Goal: Transaction & Acquisition: Purchase product/service

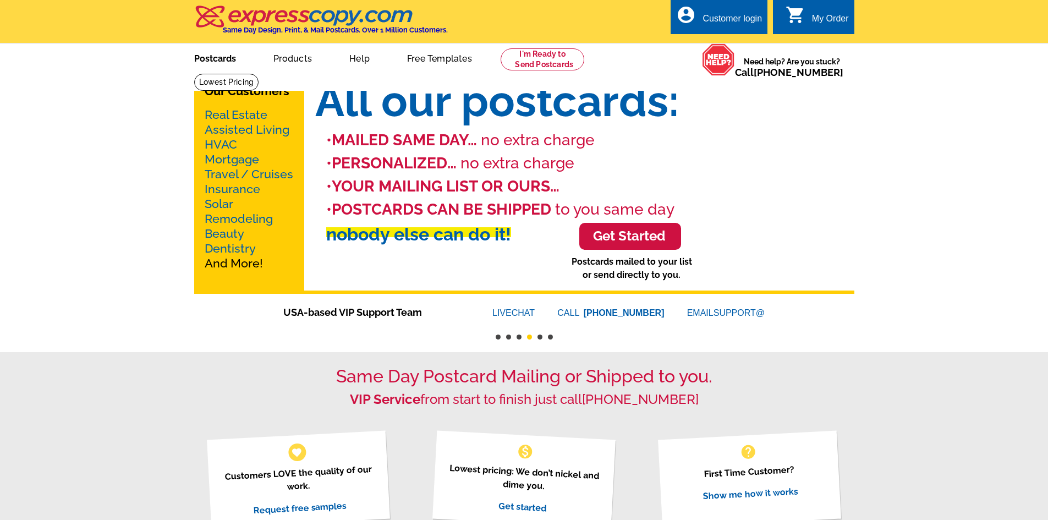
click at [207, 67] on link "Postcards" at bounding box center [215, 58] width 77 height 26
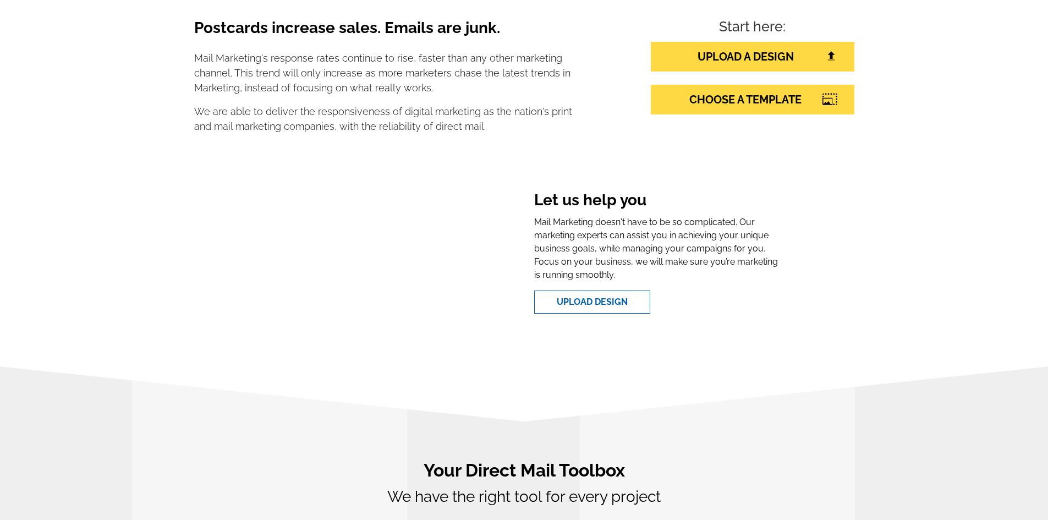
scroll to position [165, 0]
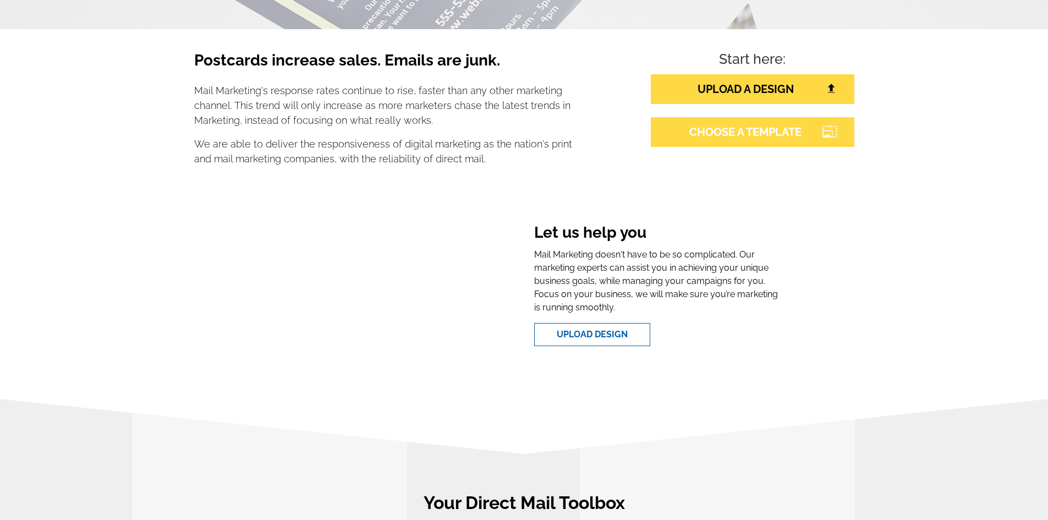
click at [708, 138] on link "CHOOSE A TEMPLATE" at bounding box center [753, 132] width 204 height 30
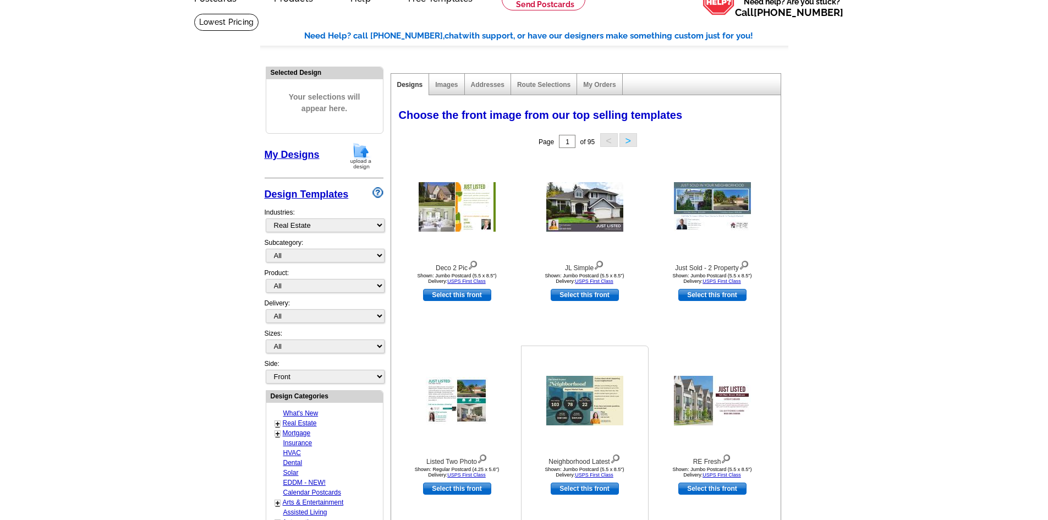
scroll to position [220, 0]
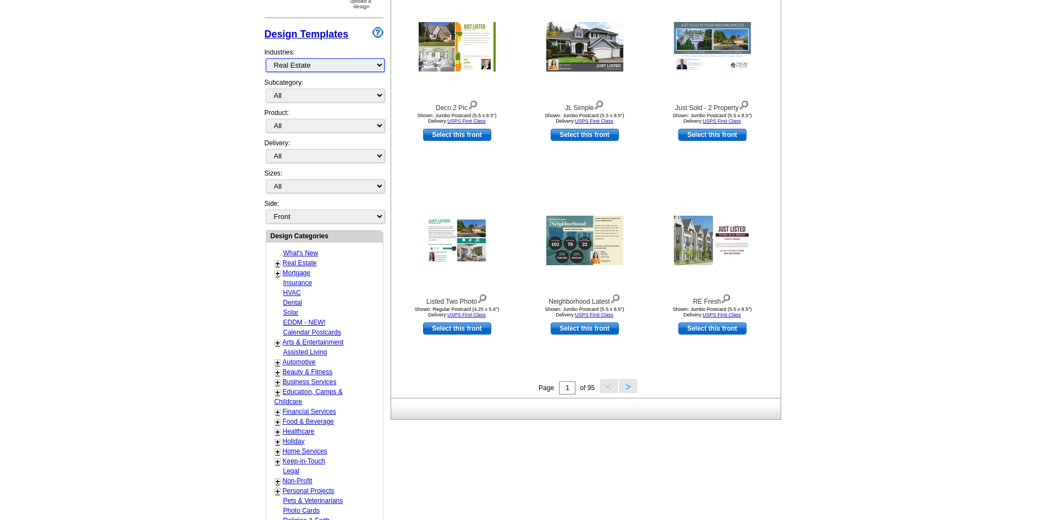
click at [339, 62] on select "What's New Real Estate Mortgage Insurance HVAC Dental Solar EDDM - NEW! Calenda…" at bounding box center [325, 65] width 119 height 14
drag, startPoint x: 330, startPoint y: 68, endPoint x: 311, endPoint y: 67, distance: 18.7
click at [311, 67] on select "What's New Real Estate Mortgage Insurance HVAC Dental Solar EDDM - NEW! Calenda…" at bounding box center [325, 65] width 119 height 14
click at [314, 65] on select "What's New Real Estate Mortgage Insurance HVAC Dental Solar EDDM - NEW! Calenda…" at bounding box center [325, 65] width 119 height 14
select select "744"
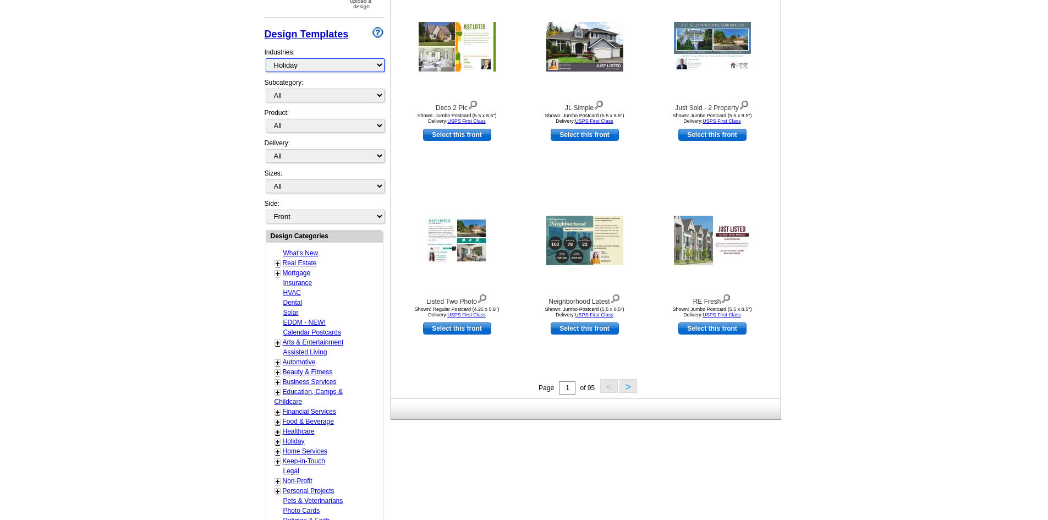
click at [266, 59] on select "What's New Real Estate Mortgage Insurance HVAC Dental Solar EDDM - NEW! Calenda…" at bounding box center [325, 65] width 119 height 14
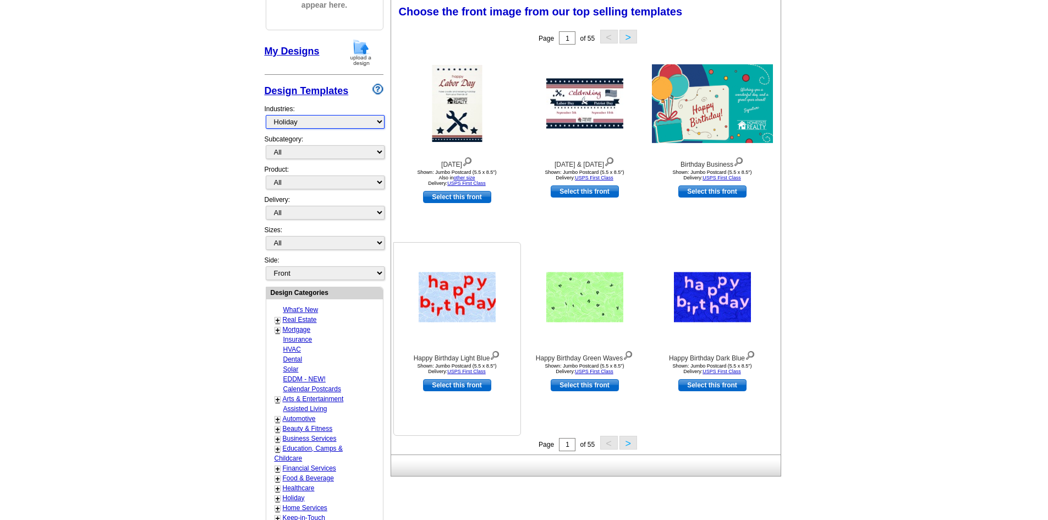
scroll to position [163, 0]
click at [630, 446] on button ">" at bounding box center [628, 443] width 18 height 14
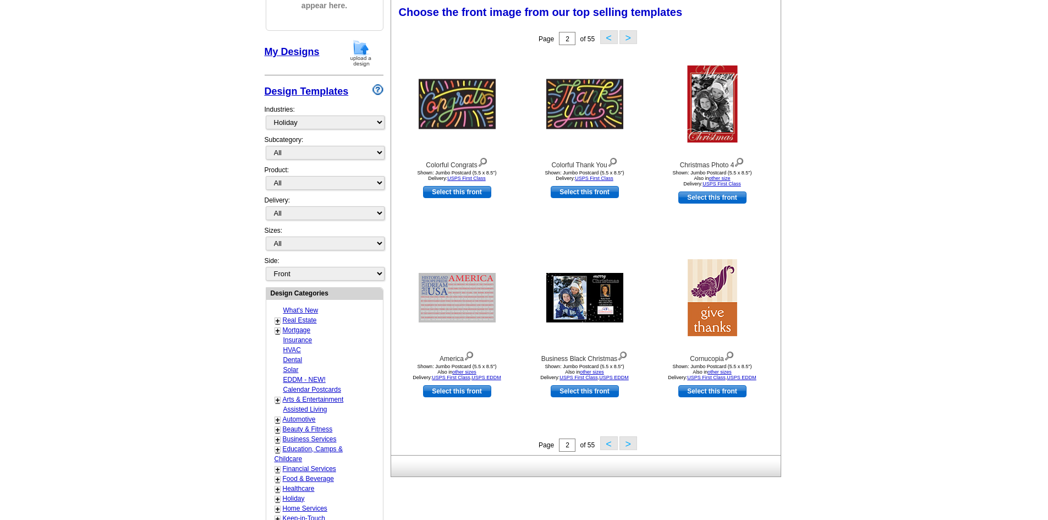
click at [628, 448] on button ">" at bounding box center [628, 443] width 18 height 14
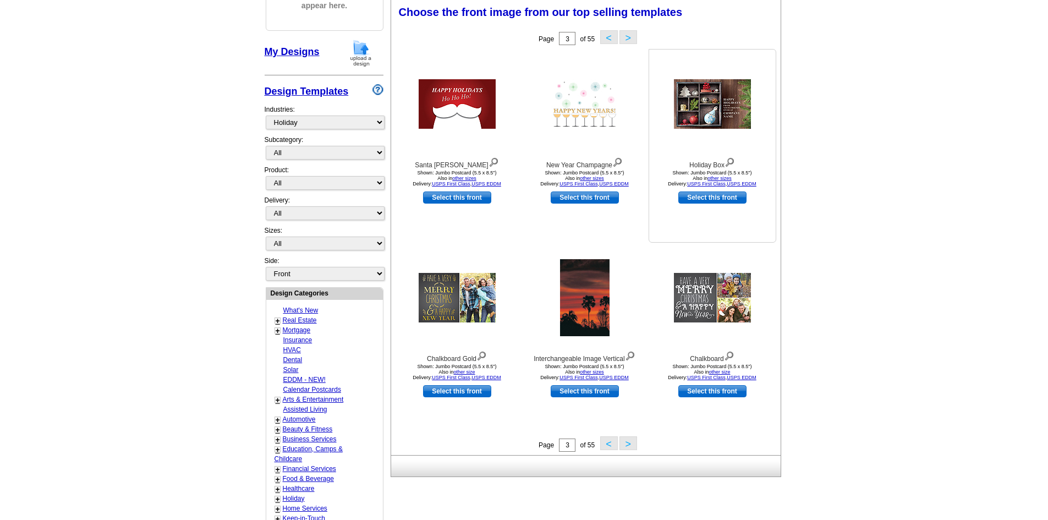
click at [700, 122] on img at bounding box center [712, 104] width 77 height 50
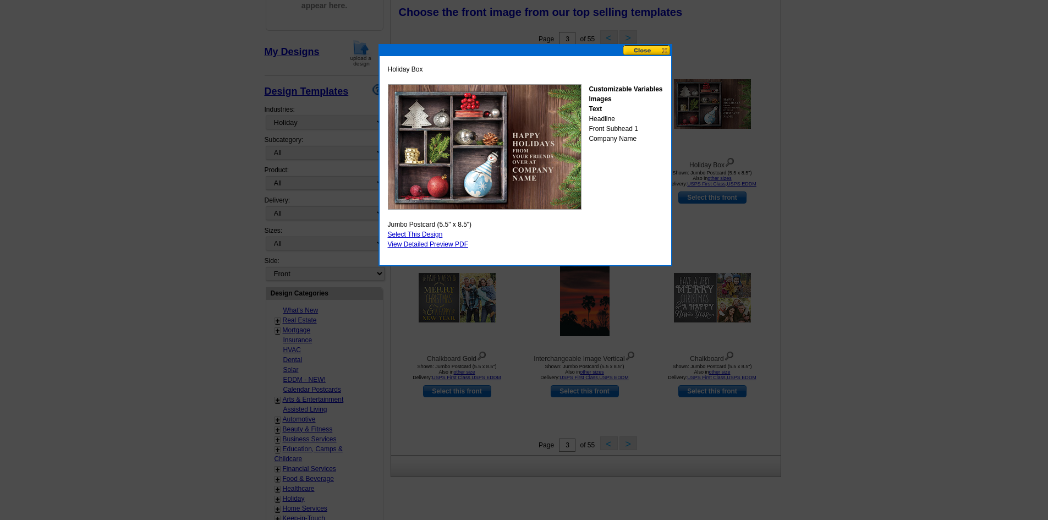
click at [411, 230] on link "Select This Design" at bounding box center [415, 234] width 55 height 8
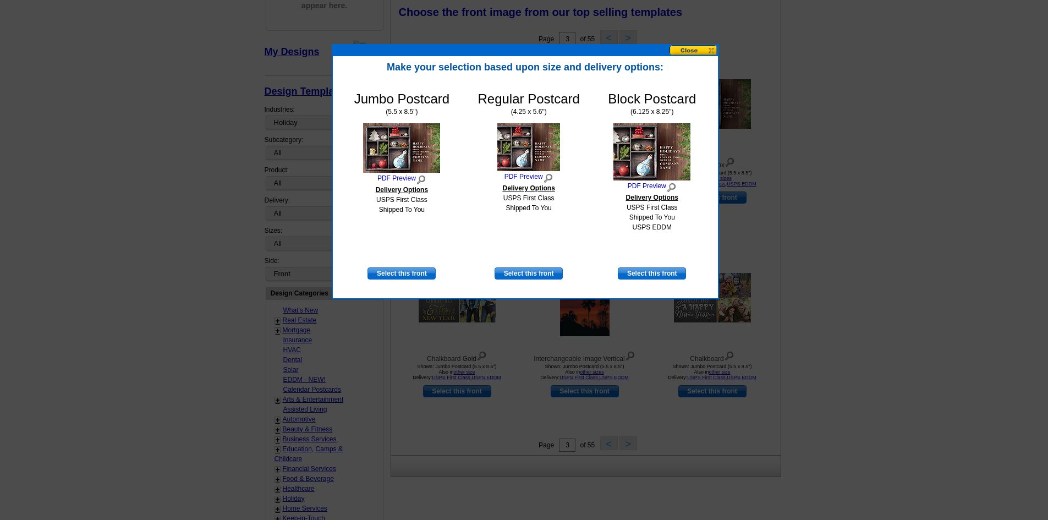
click at [676, 211] on dd "USPS First Class Shipped To You USPS EDDM" at bounding box center [652, 217] width 88 height 30
click at [671, 210] on dd "USPS First Class Shipped To You USPS EDDM" at bounding box center [652, 217] width 88 height 30
click at [668, 272] on link "Select this front" at bounding box center [652, 273] width 68 height 12
select select "14"
select select "back"
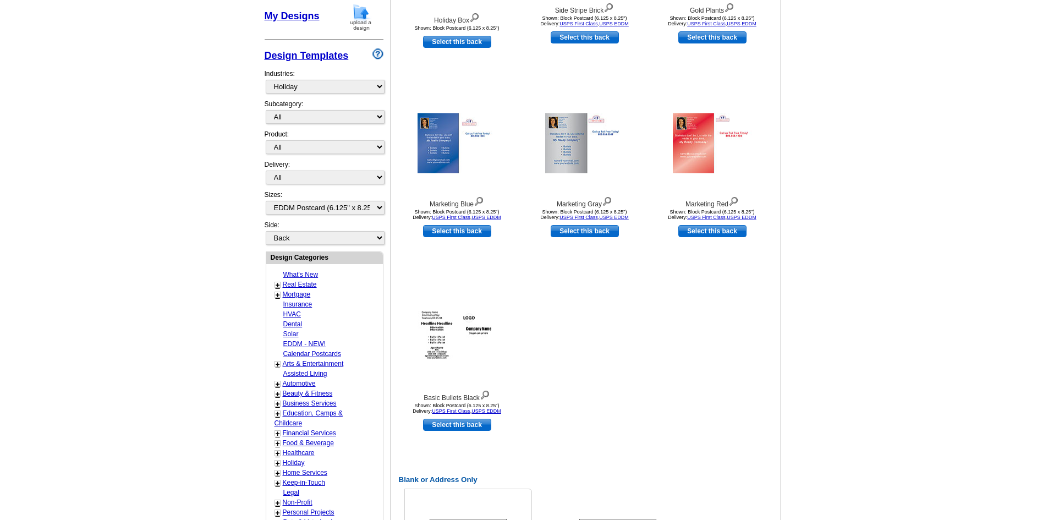
scroll to position [275, 0]
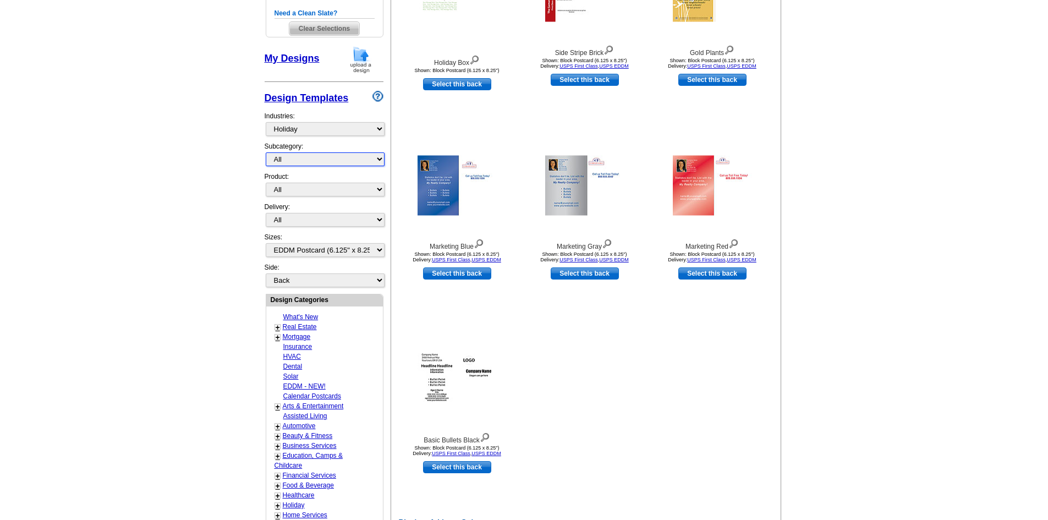
click at [361, 160] on select "All Halloween Thanksgiving Hanukkah Christmas Kwanzaa Season's Greetings Birthd…" at bounding box center [325, 159] width 119 height 14
click at [323, 166] on select "All Halloween Thanksgiving Hanukkah Christmas Kwanzaa Season's Greetings Birthd…" at bounding box center [325, 159] width 119 height 14
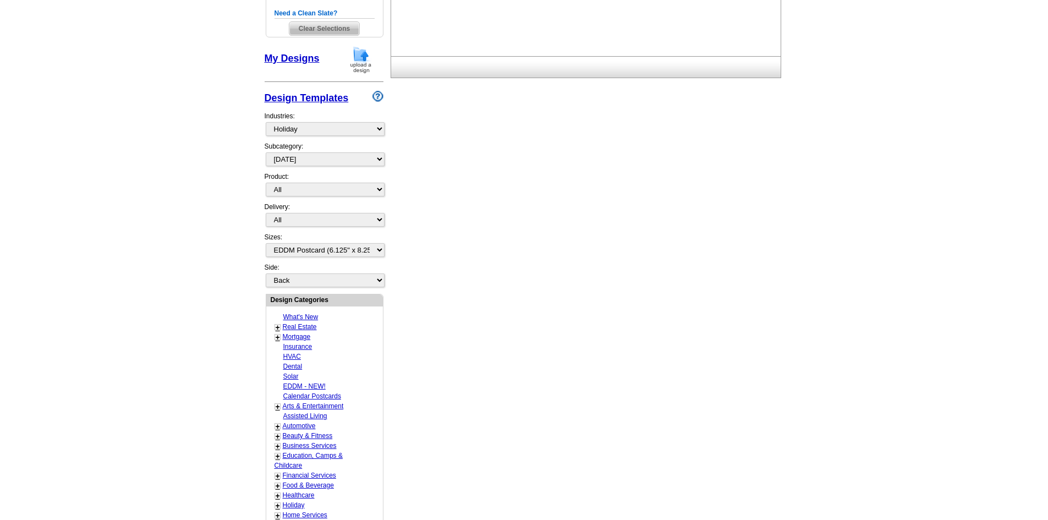
click at [338, 180] on div "Product: All Postcards Letters and flyers Business Cards Door Hangers Greeting …" at bounding box center [324, 187] width 119 height 30
click at [350, 159] on select "All Halloween Thanksgiving Hanukkah Christmas Kwanzaa Season's Greetings Birthd…" at bounding box center [325, 159] width 119 height 14
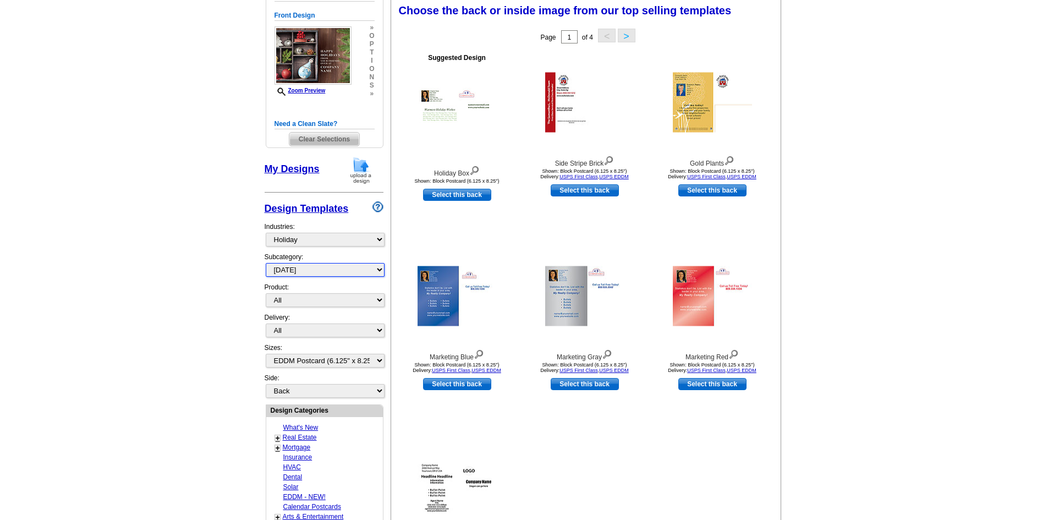
scroll to position [163, 0]
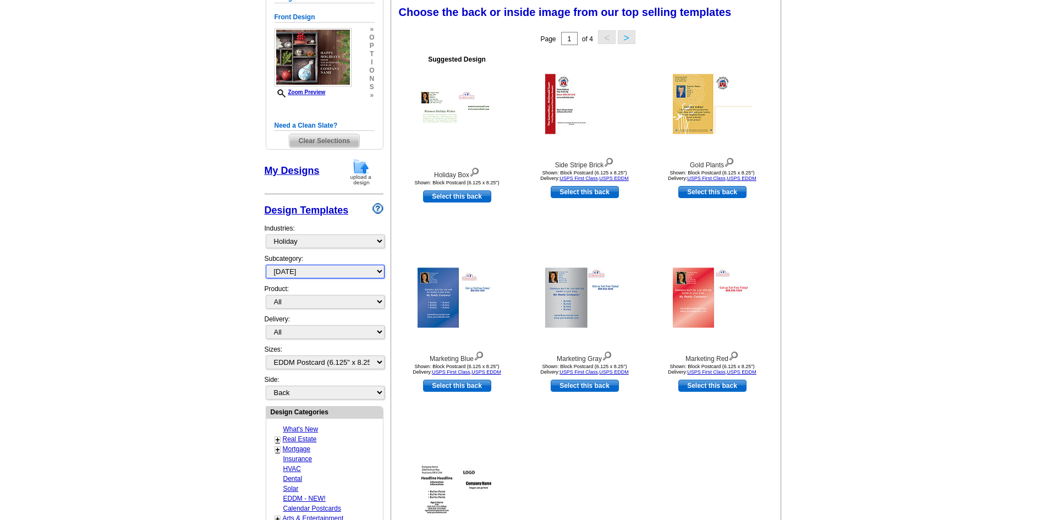
select select "744"
click at [266, 265] on select "All Halloween Thanksgiving Hanukkah Christmas Kwanzaa Season's Greetings Birthd…" at bounding box center [325, 272] width 119 height 14
click at [340, 309] on select "All Postcards Letters and flyers Business Cards Door Hangers Greeting Cards" at bounding box center [325, 302] width 119 height 14
select select "1"
click at [266, 295] on select "All Postcards Letters and flyers Business Cards Door Hangers Greeting Cards" at bounding box center [325, 302] width 119 height 14
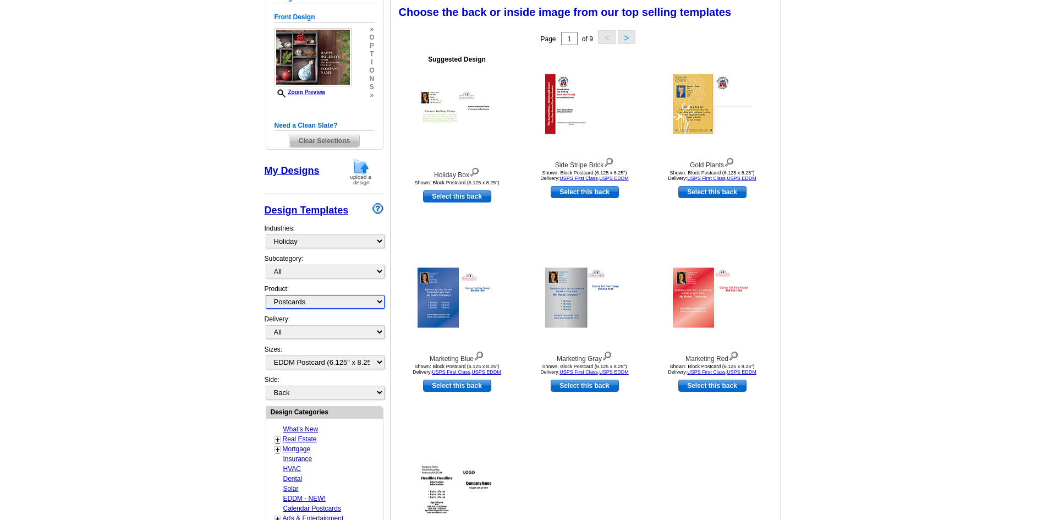
select select
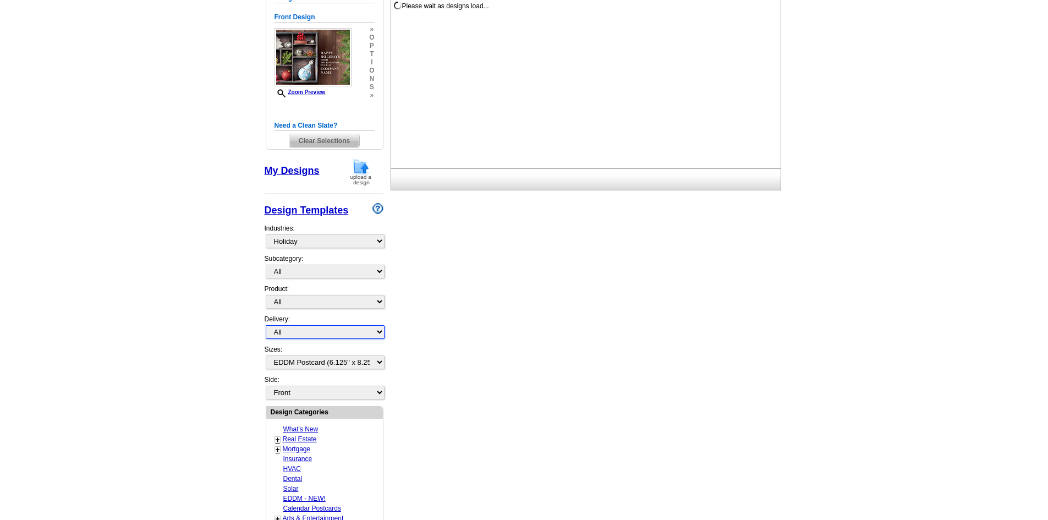
click at [302, 333] on select "All First Class Mail Shipped to Me EDDM Save 66% on Postage" at bounding box center [325, 332] width 119 height 14
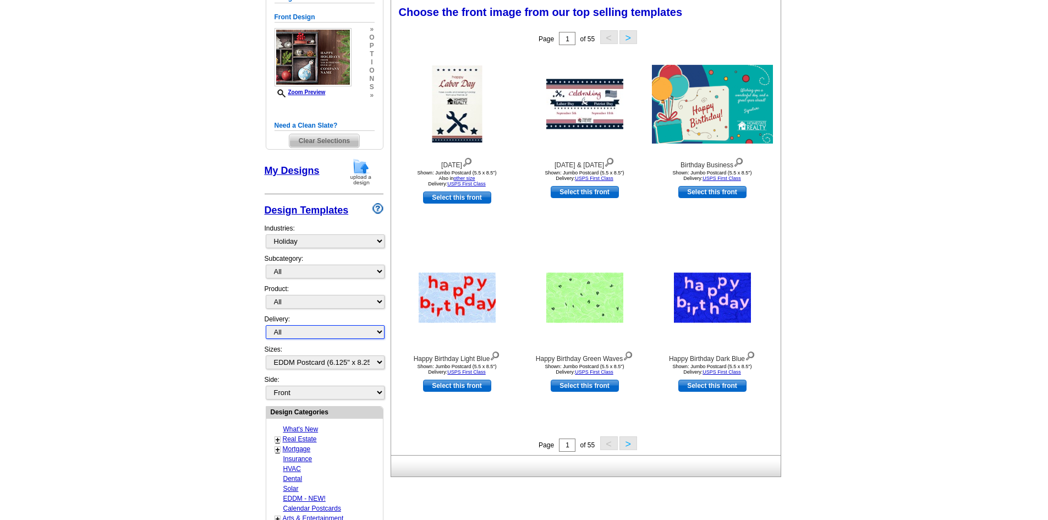
click at [302, 333] on select "All First Class Mail Shipped to Me EDDM Save 66% on Postage" at bounding box center [325, 332] width 119 height 14
click at [305, 392] on select "Front Back" at bounding box center [325, 393] width 119 height 14
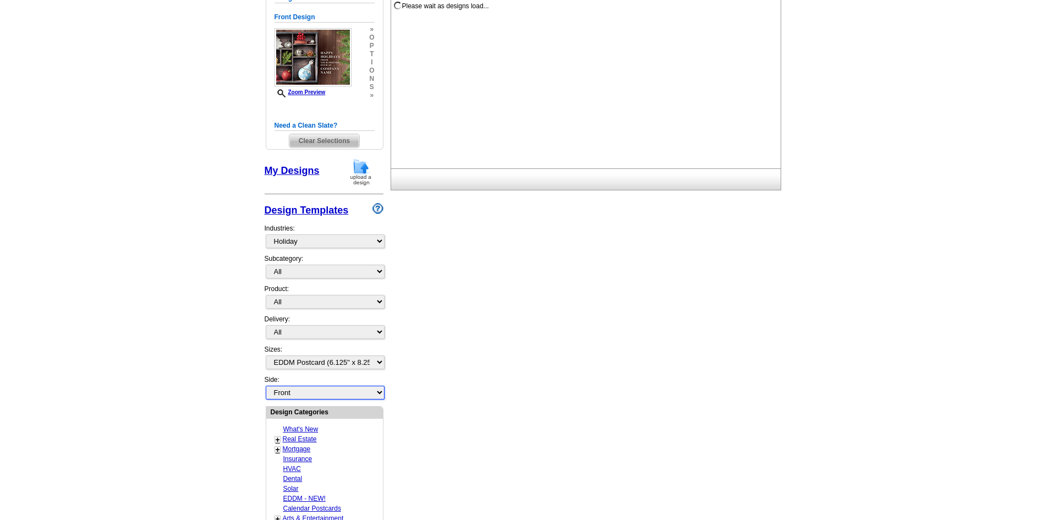
click at [305, 392] on select "Front Back" at bounding box center [325, 393] width 119 height 14
select select "front"
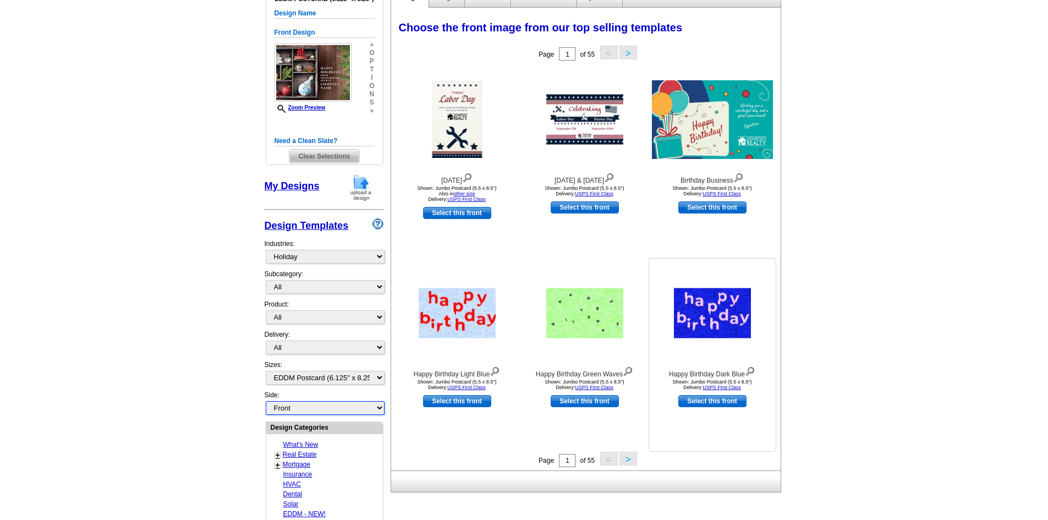
scroll to position [220, 0]
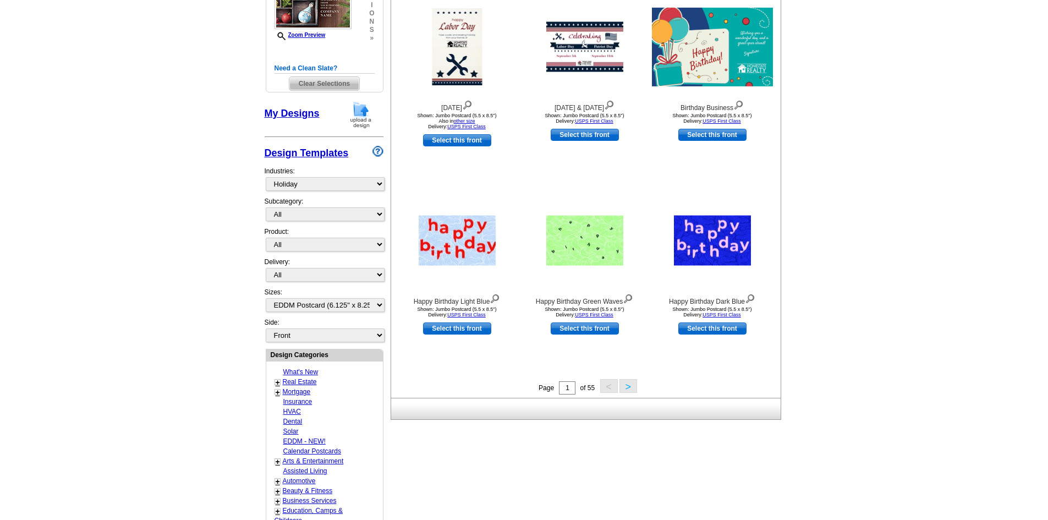
click at [634, 383] on button ">" at bounding box center [628, 386] width 18 height 14
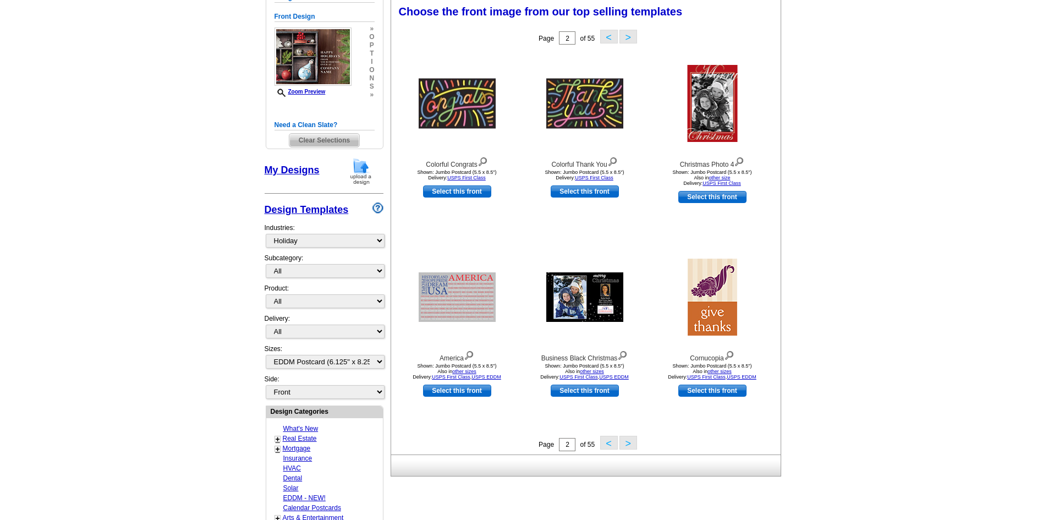
scroll to position [163, 0]
click at [619, 440] on button ">" at bounding box center [628, 443] width 18 height 14
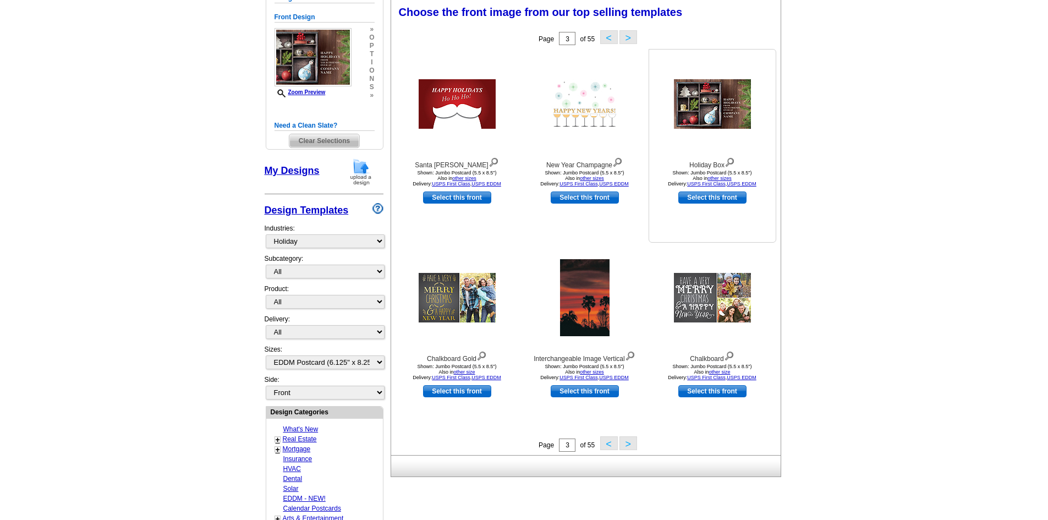
click at [696, 135] on div at bounding box center [712, 103] width 121 height 99
click at [705, 195] on link "Select this front" at bounding box center [712, 197] width 68 height 12
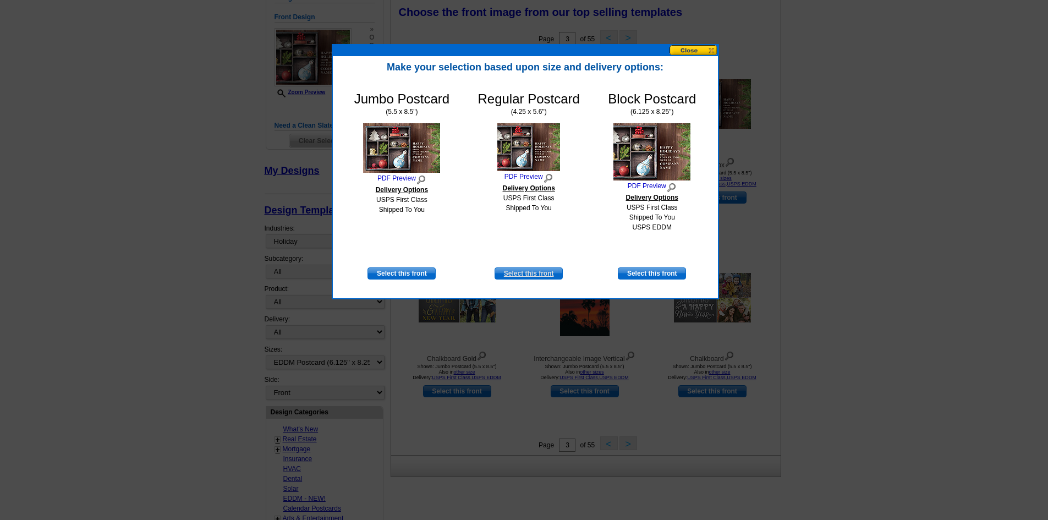
click at [509, 271] on link "Select this front" at bounding box center [528, 273] width 68 height 12
select select "1"
select select "back"
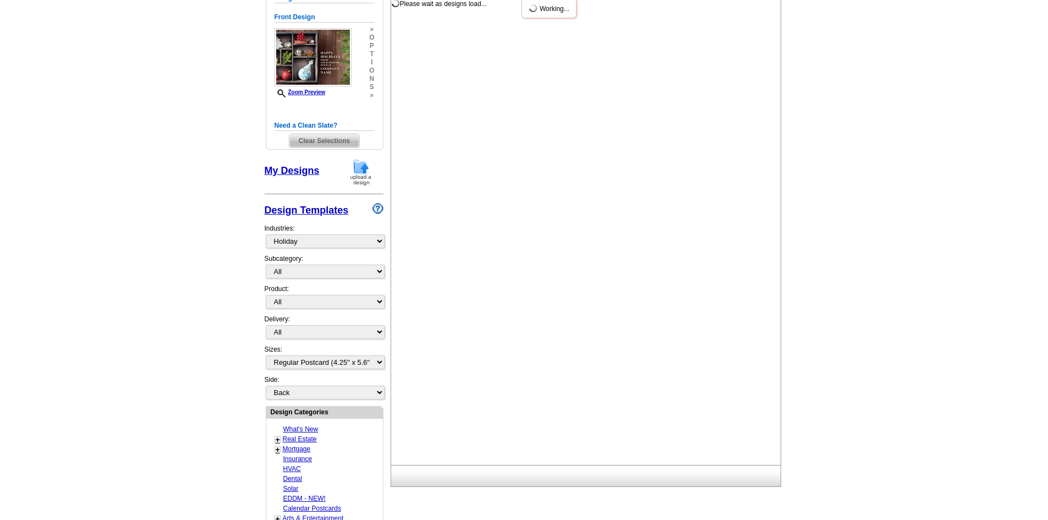
scroll to position [0, 0]
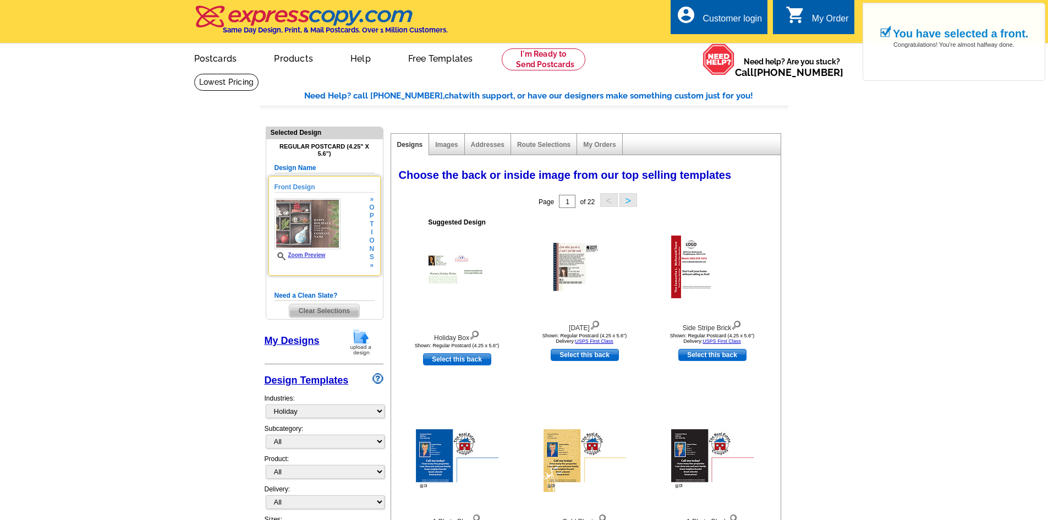
click at [311, 212] on img at bounding box center [307, 223] width 66 height 51
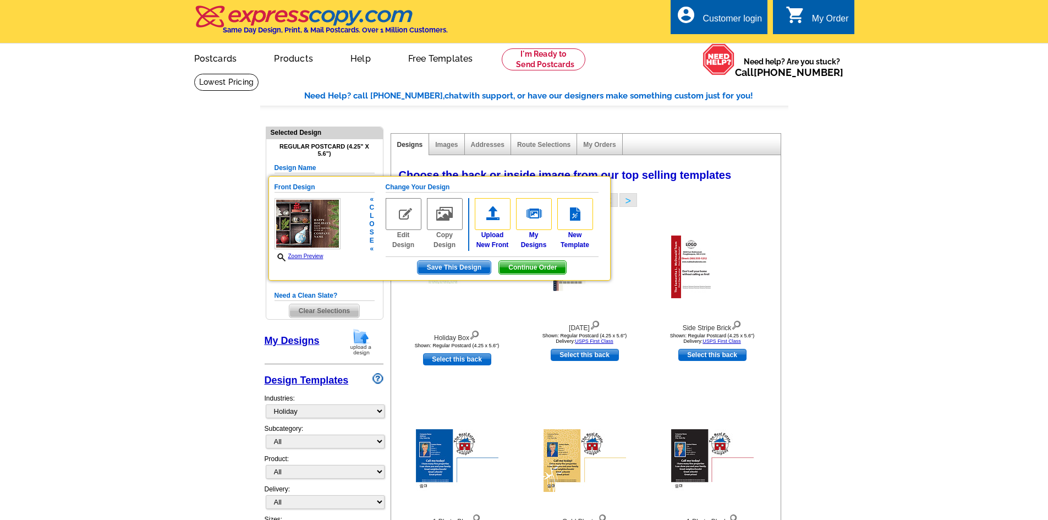
click at [525, 261] on div "Change Your Design Edit Design Copy Design Upload New Front My Designs New Temp…" at bounding box center [492, 228] width 213 height 92
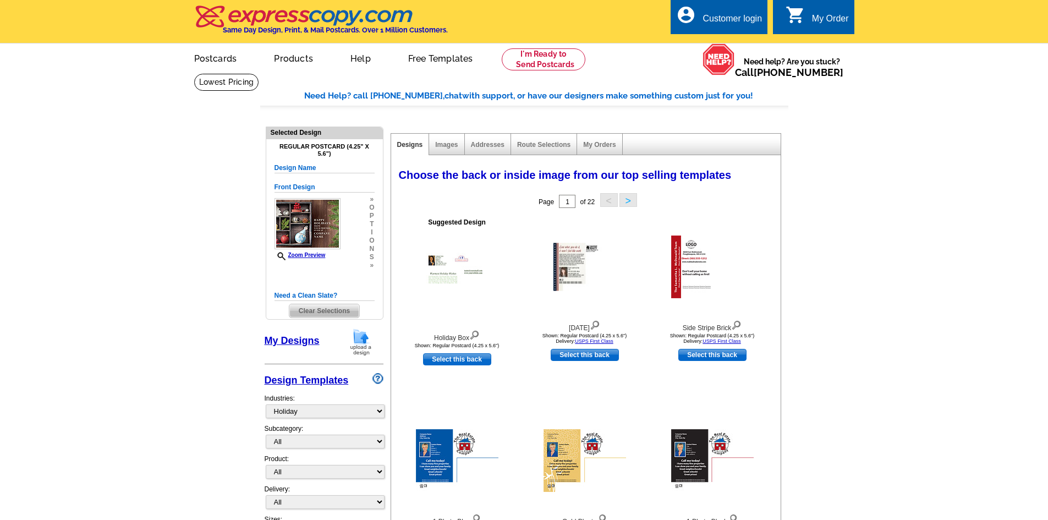
click at [443, 150] on div "Images" at bounding box center [446, 144] width 35 height 21
click at [444, 146] on link "Images" at bounding box center [446, 145] width 23 height 8
click at [482, 148] on link "Addresses" at bounding box center [488, 145] width 34 height 8
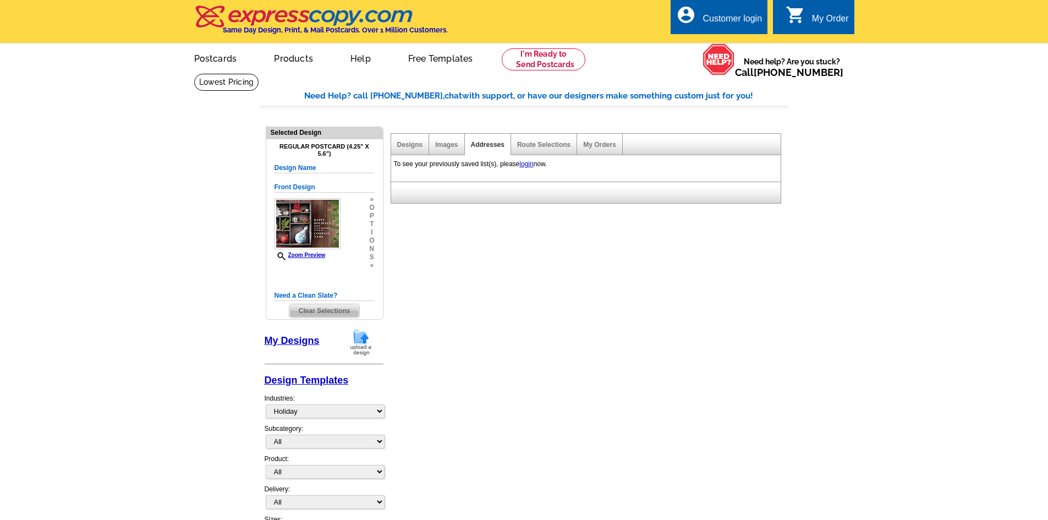
click at [562, 140] on div "Route Selections" at bounding box center [544, 144] width 66 height 21
click at [563, 145] on link "Route Selections" at bounding box center [543, 145] width 53 height 8
click at [449, 155] on div "Images" at bounding box center [446, 144] width 35 height 21
click at [450, 149] on link "Images" at bounding box center [446, 145] width 23 height 8
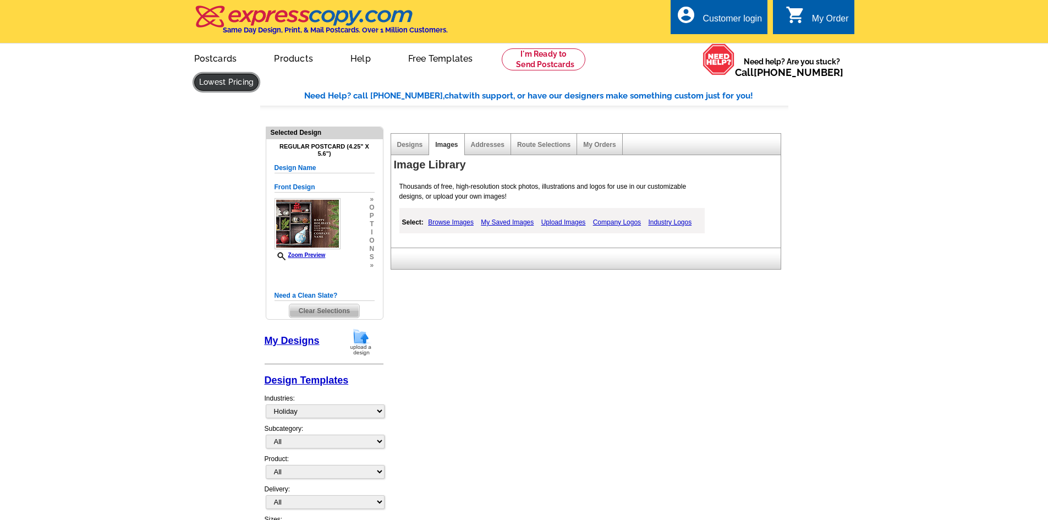
click at [259, 74] on link at bounding box center [226, 82] width 65 height 17
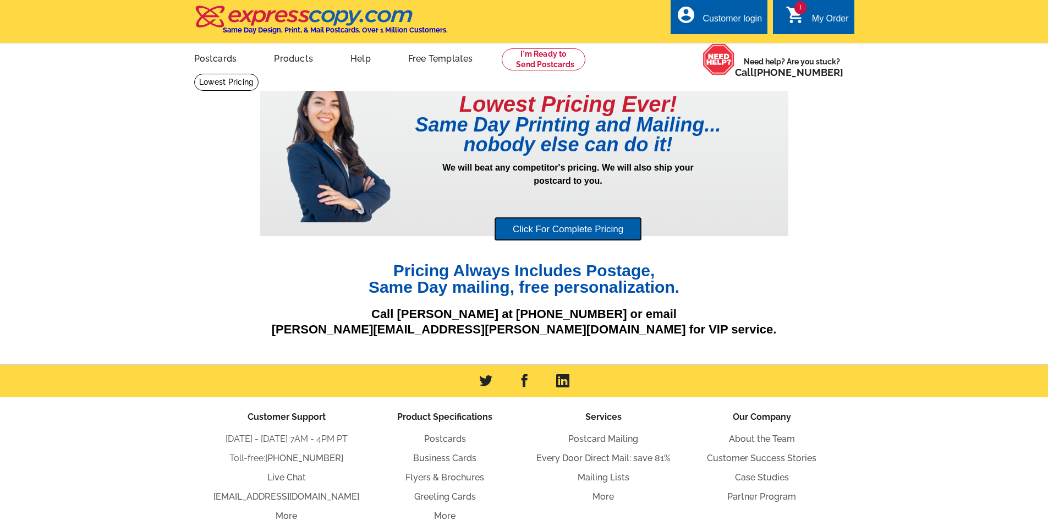
click at [555, 236] on link "Click For Complete Pricing" at bounding box center [568, 229] width 148 height 25
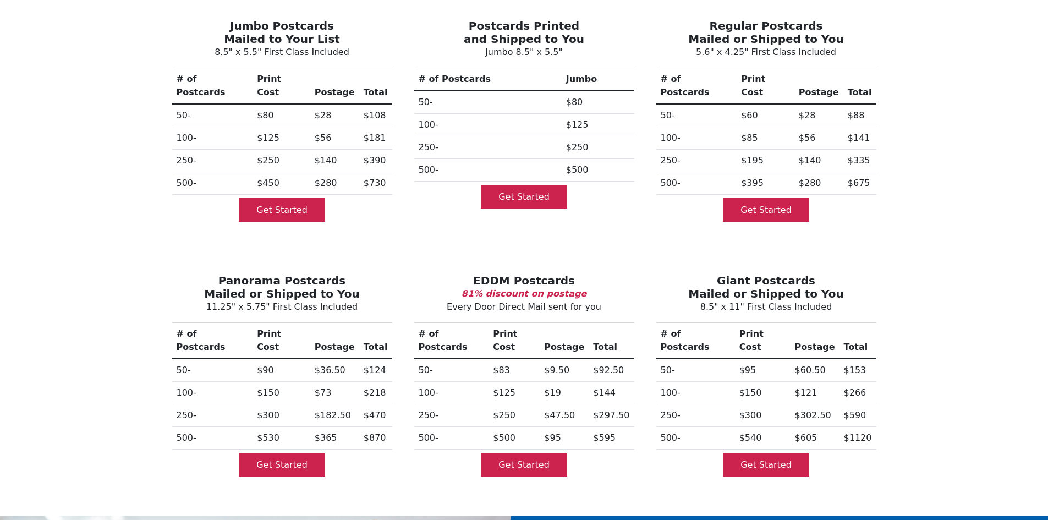
scroll to position [110, 0]
